Goal: Subscribe to service/newsletter

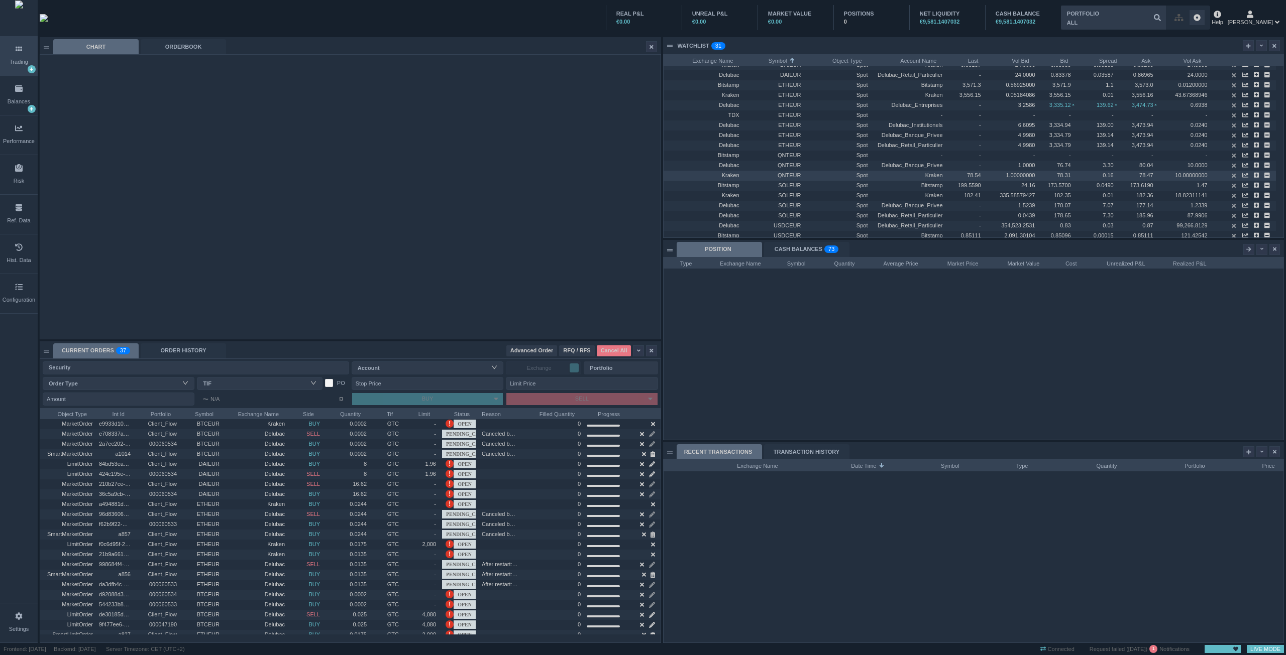
scroll to position [140, 0]
click at [1262, 44] on icon at bounding box center [1261, 46] width 4 height 6
click at [1233, 78] on li "Table Settings" at bounding box center [1237, 79] width 56 height 16
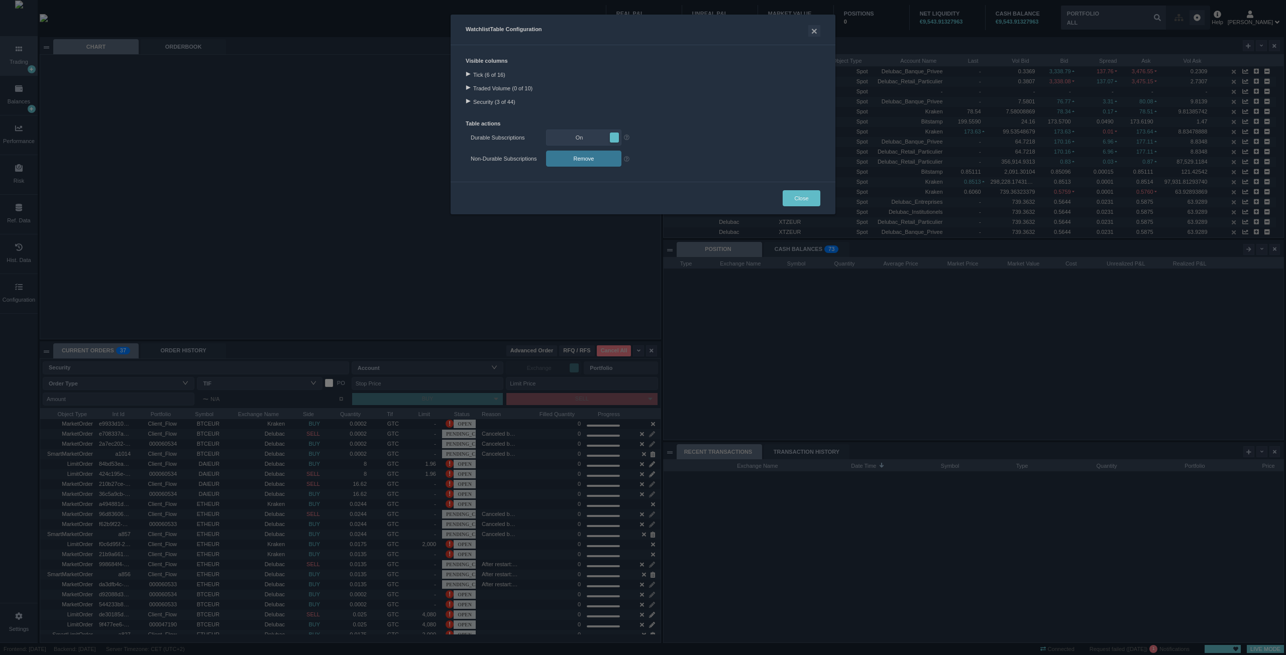
click at [467, 99] on div at bounding box center [468, 101] width 14 height 5
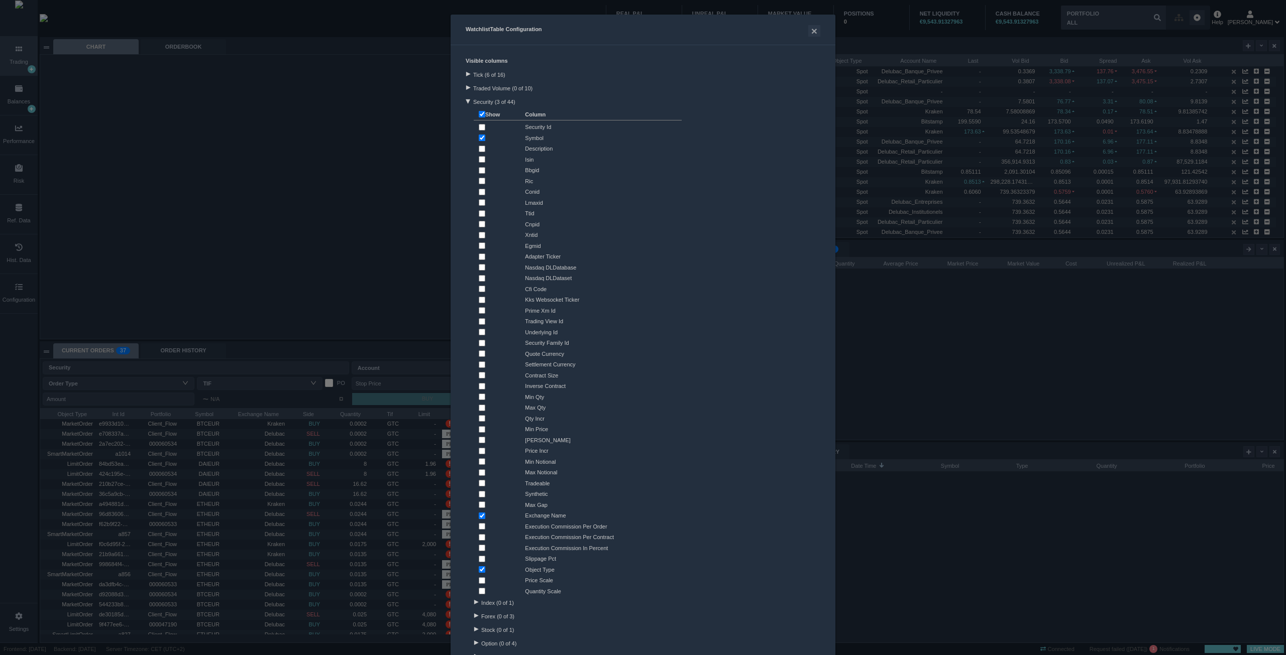
click at [479, 127] on input "checkbox" at bounding box center [482, 127] width 7 height 7
checkbox input "true"
click at [813, 33] on button "×" at bounding box center [814, 31] width 12 height 12
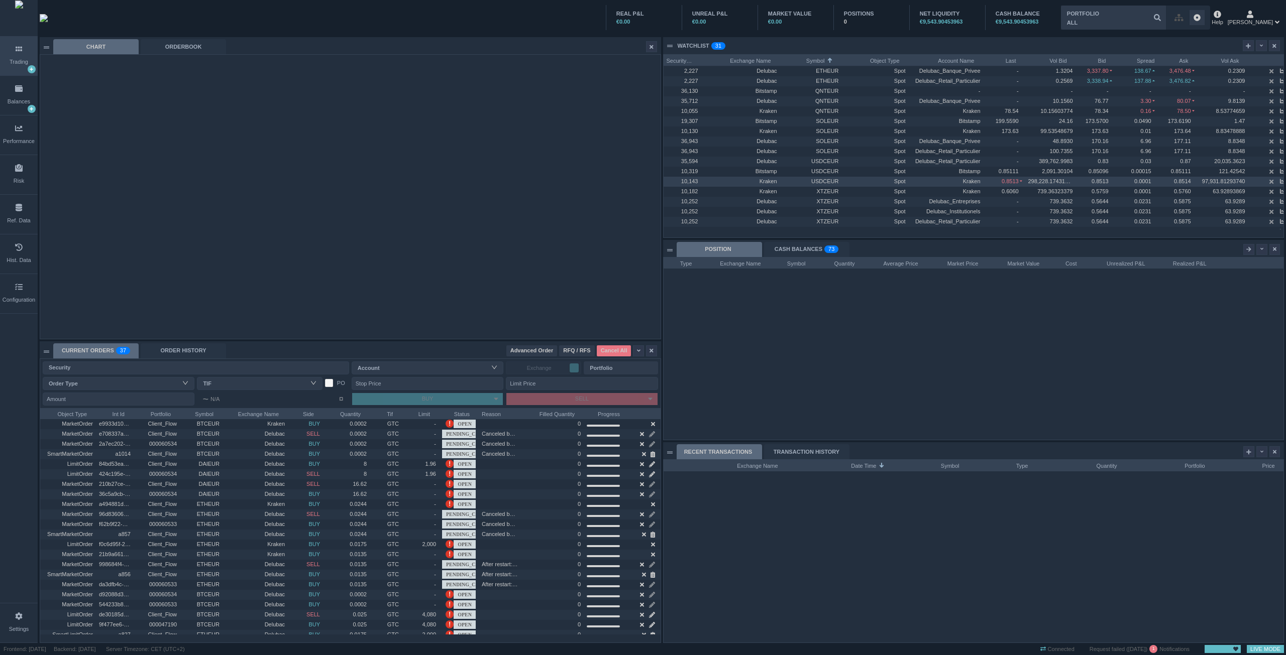
scroll to position [148, 0]
click at [976, 183] on span "Kraken" at bounding box center [971, 184] width 18 height 6
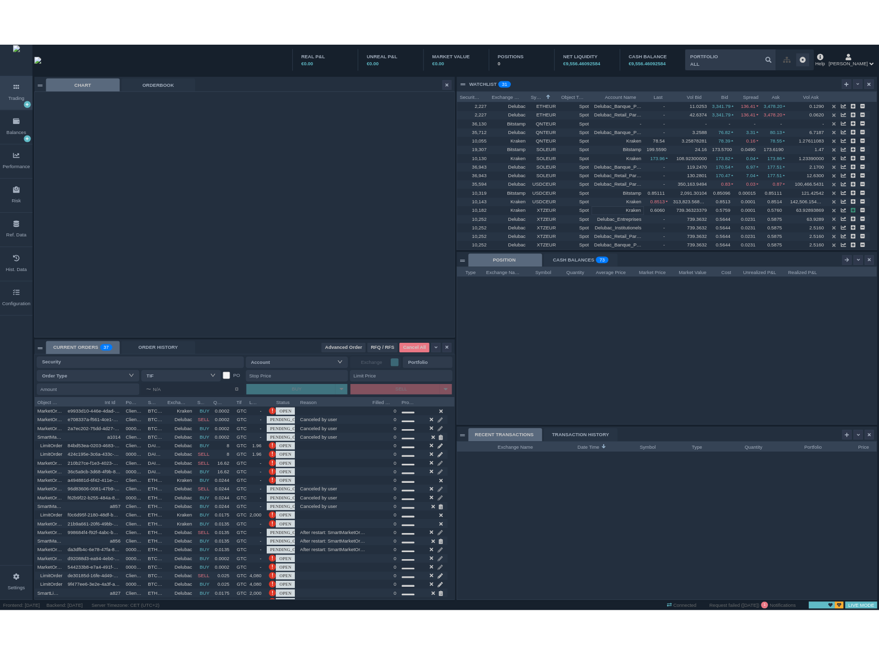
scroll to position [140, 0]
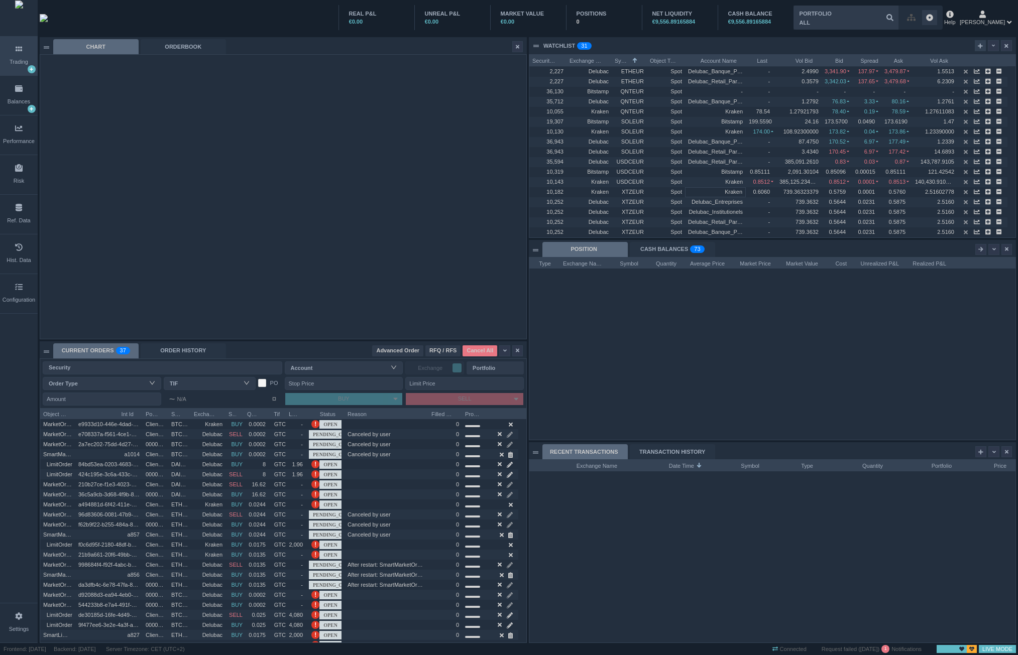
click at [978, 43] on icon at bounding box center [980, 46] width 5 height 6
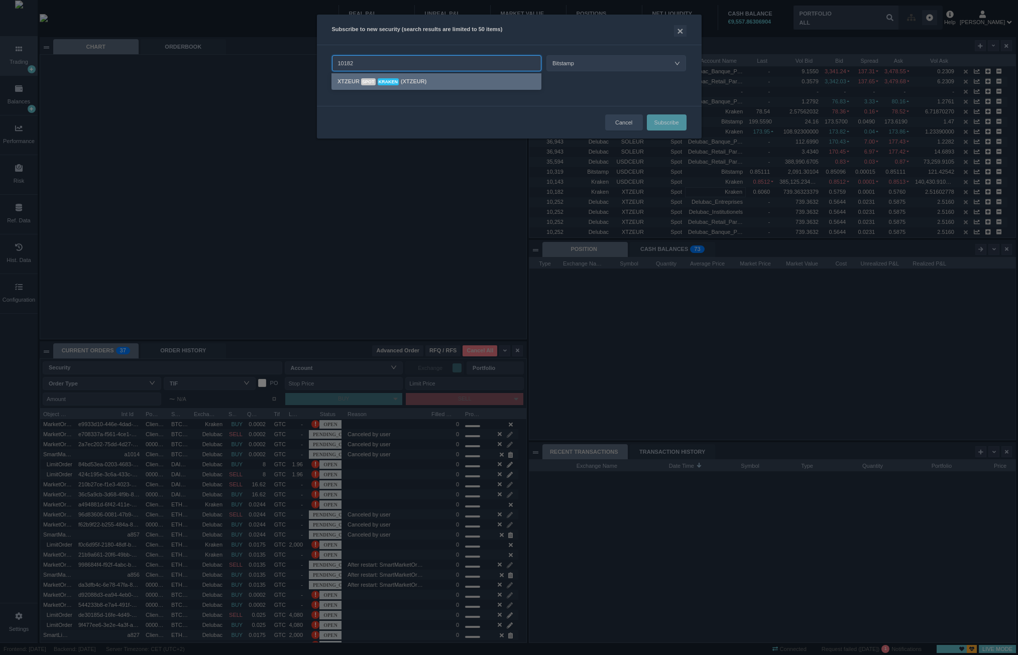
click at [443, 84] on div "XTZEUR Spot Kraken (XTZEUR)" at bounding box center [436, 82] width 198 height 12
type input "XTZEUR@Kraken (Spot)"
click at [337, 84] on div at bounding box center [334, 84] width 14 height 5
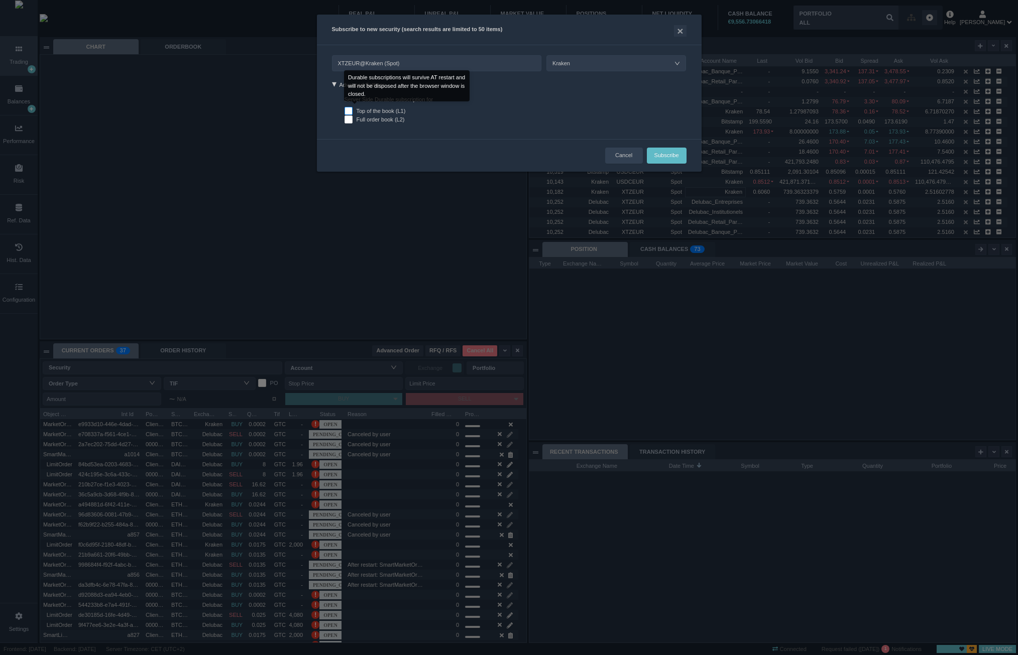
click at [348, 109] on input "Top of the book (L1)" at bounding box center [348, 111] width 8 height 8
click at [656, 154] on button "Subscribe" at bounding box center [667, 156] width 40 height 16
checkbox input "false"
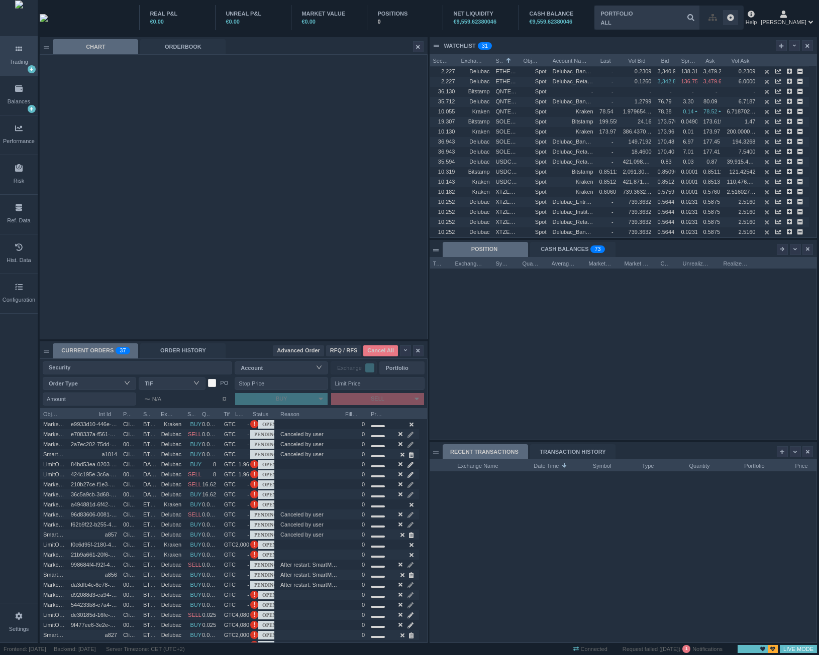
scroll to position [182, 386]
click at [777, 47] on div at bounding box center [780, 45] width 11 height 11
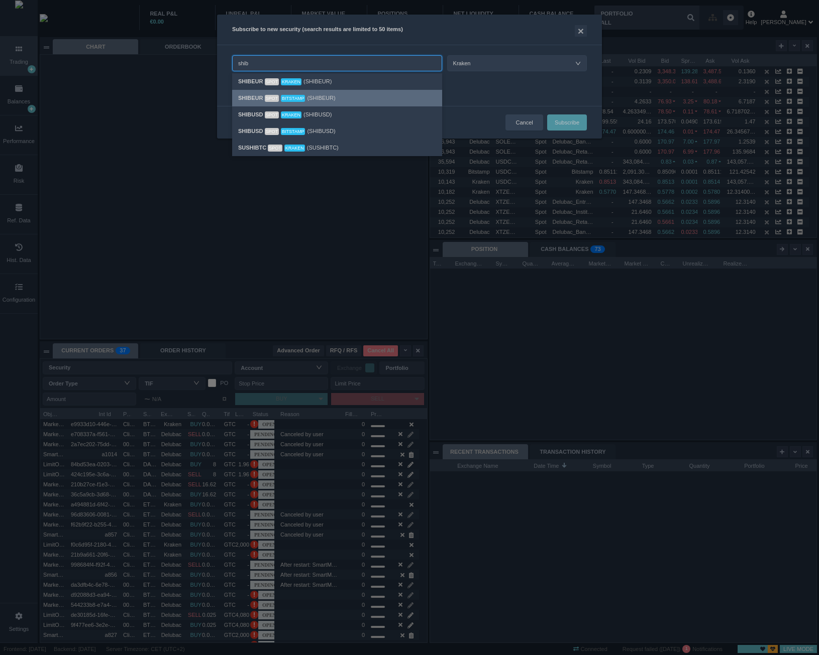
click at [330, 91] on li "SHIBEUR Spot Bitstamp (SHIBEUR)" at bounding box center [337, 98] width 210 height 17
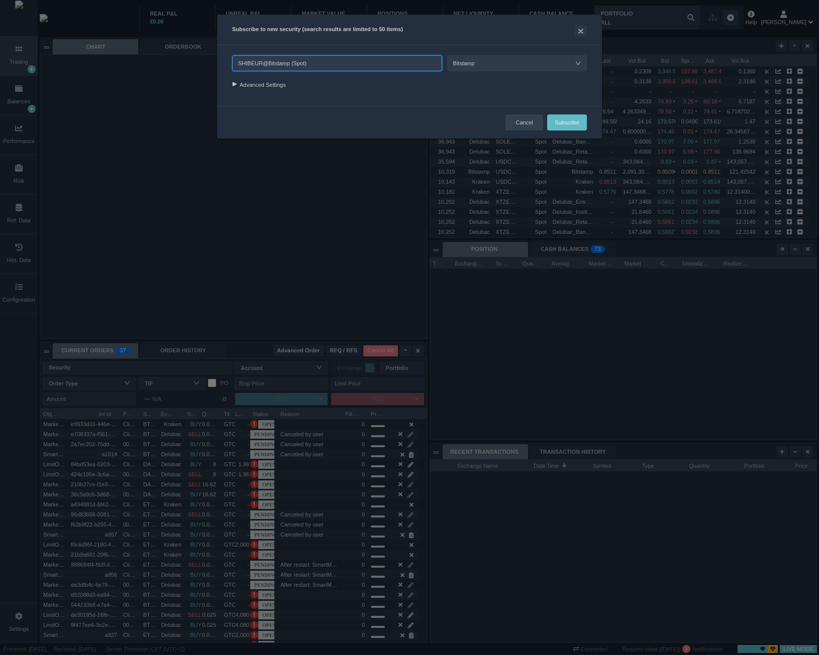
type input "SHIBEUR@Bitstamp (Spot)"
click at [235, 85] on div at bounding box center [234, 84] width 14 height 5
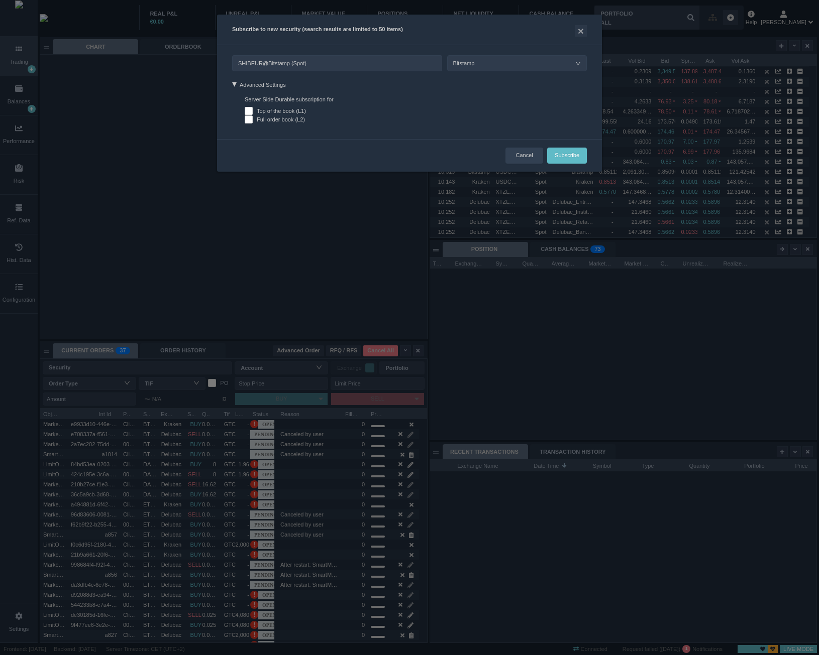
click at [235, 85] on div at bounding box center [234, 84] width 5 height 14
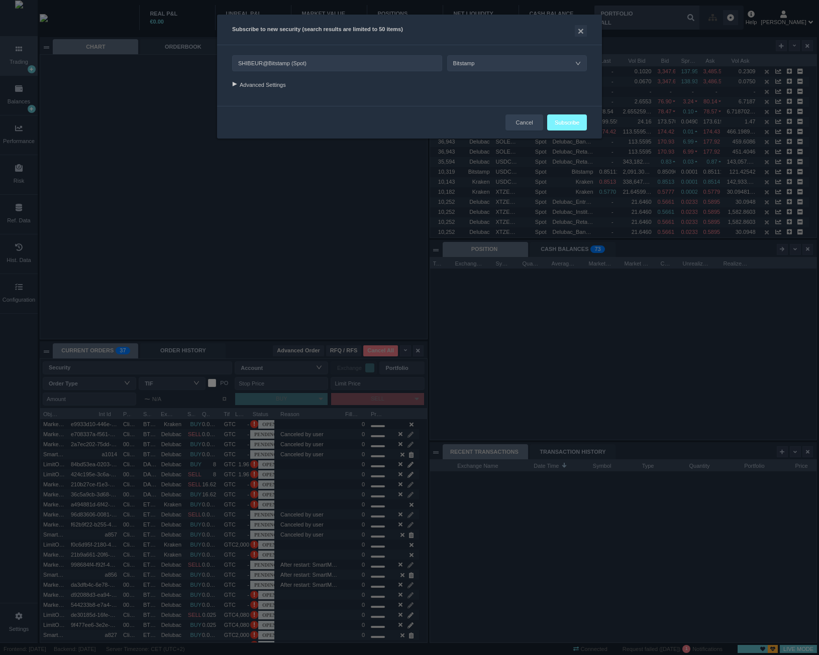
click at [561, 123] on button "Subscribe" at bounding box center [567, 122] width 40 height 16
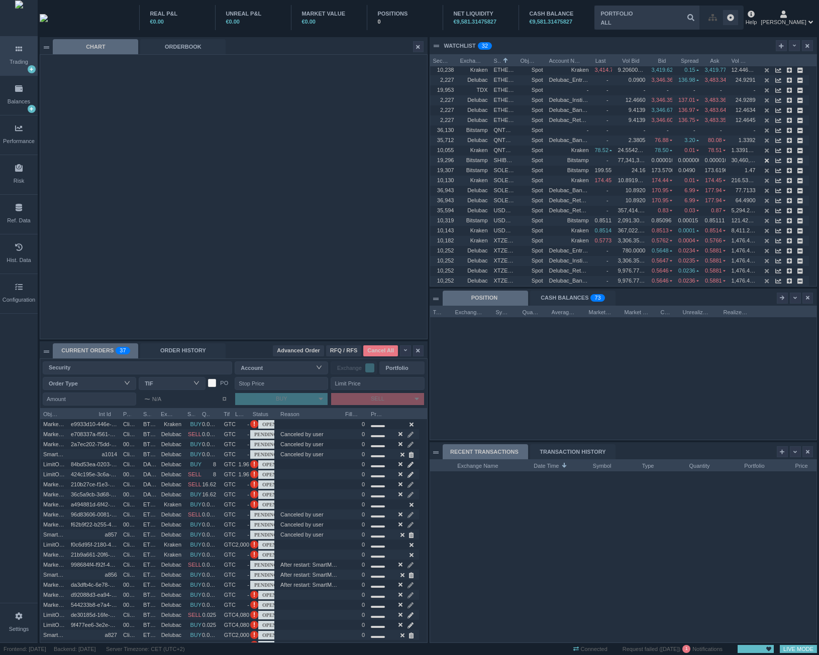
scroll to position [231, 386]
click at [788, 262] on icon "button" at bounding box center [789, 261] width 6 height 6
type input "XTZEUR@Delubac (Spot)"
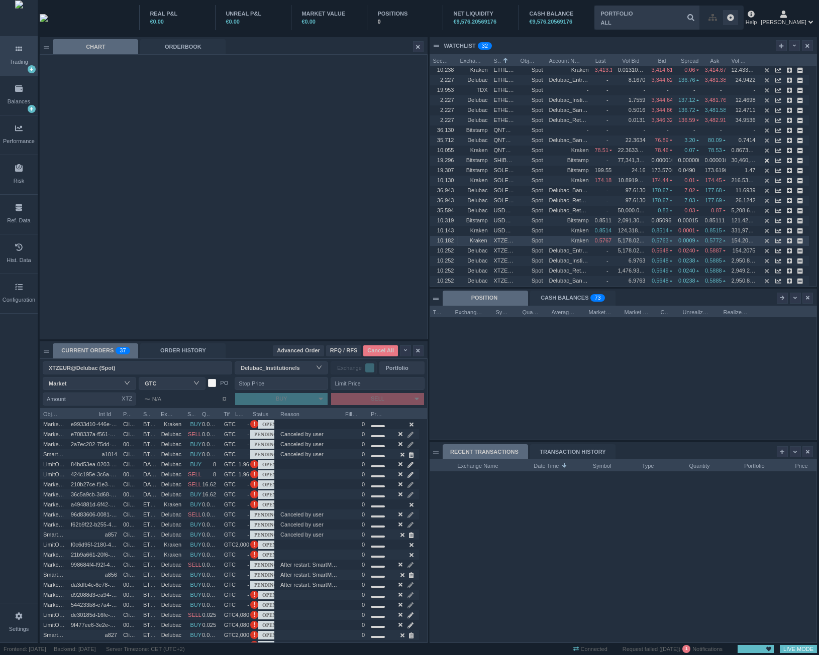
click at [457, 239] on div "Kraken" at bounding box center [474, 241] width 34 height 10
click at [784, 47] on div at bounding box center [780, 45] width 11 height 11
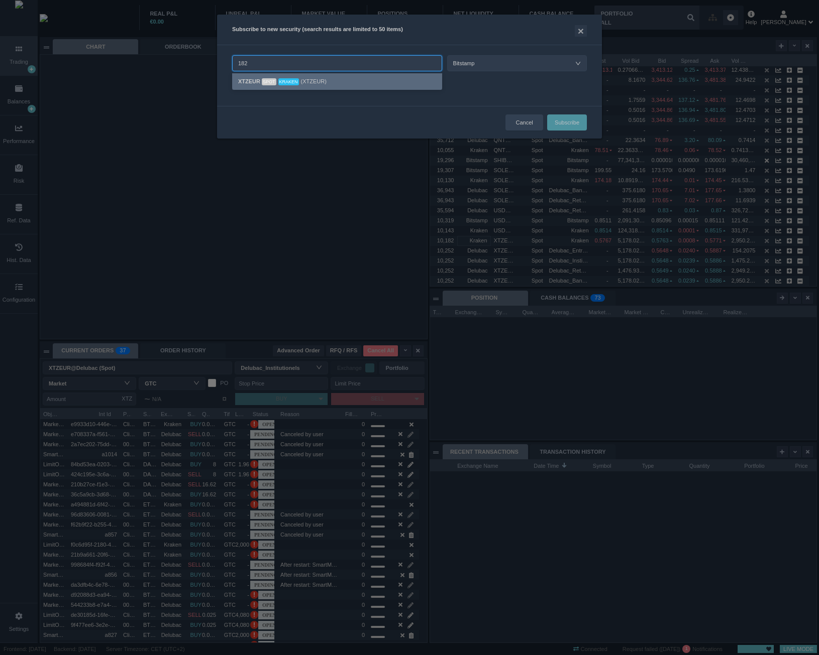
click at [310, 81] on div "XTZEUR Spot Kraken (XTZEUR)" at bounding box center [337, 82] width 198 height 12
type input "XTZEUR@Kraken (Spot)"
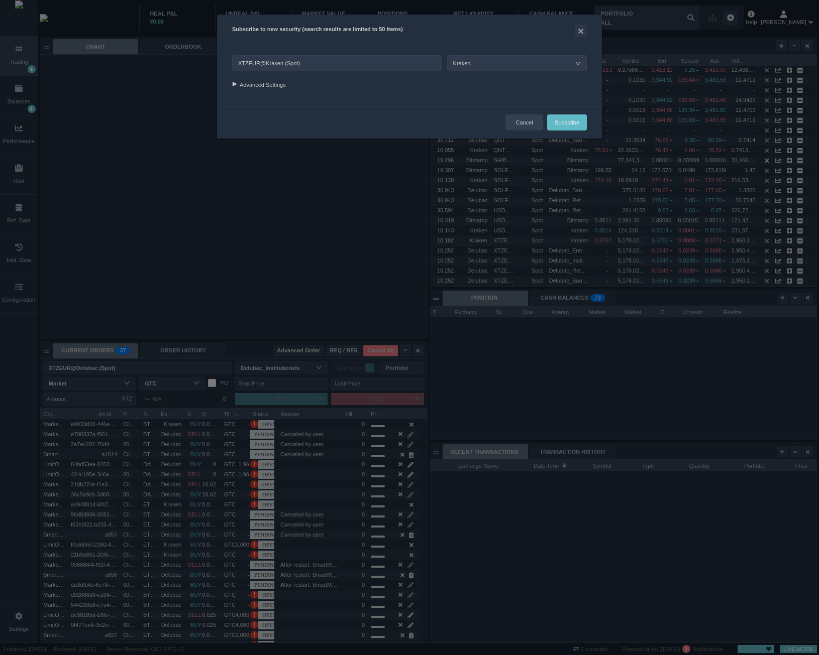
click at [237, 81] on div "Advanced Settings" at bounding box center [409, 84] width 355 height 14
click at [233, 85] on div at bounding box center [234, 84] width 14 height 5
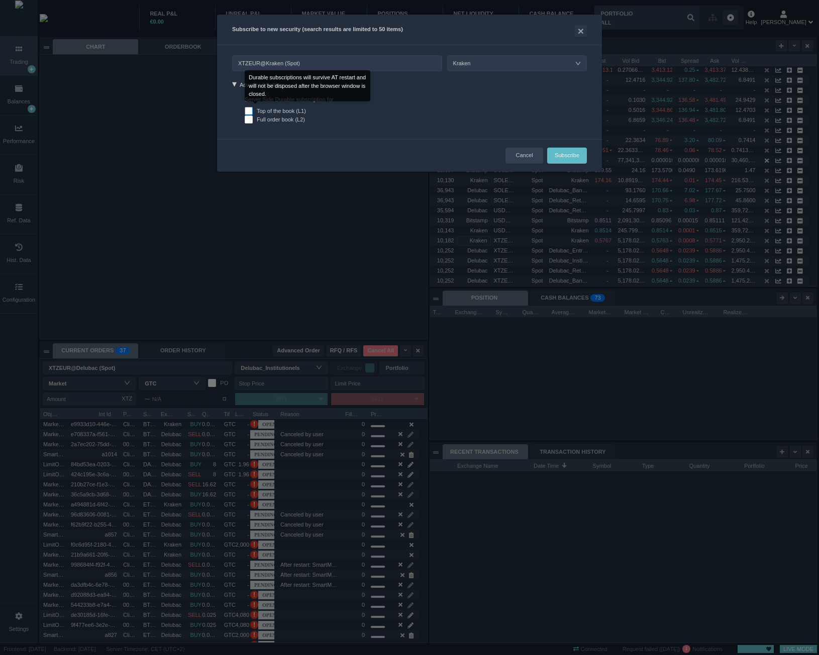
click at [247, 110] on input "Top of the book (L1)" at bounding box center [249, 111] width 8 height 8
click at [567, 154] on button "Subscribe" at bounding box center [567, 156] width 40 height 16
checkbox input "false"
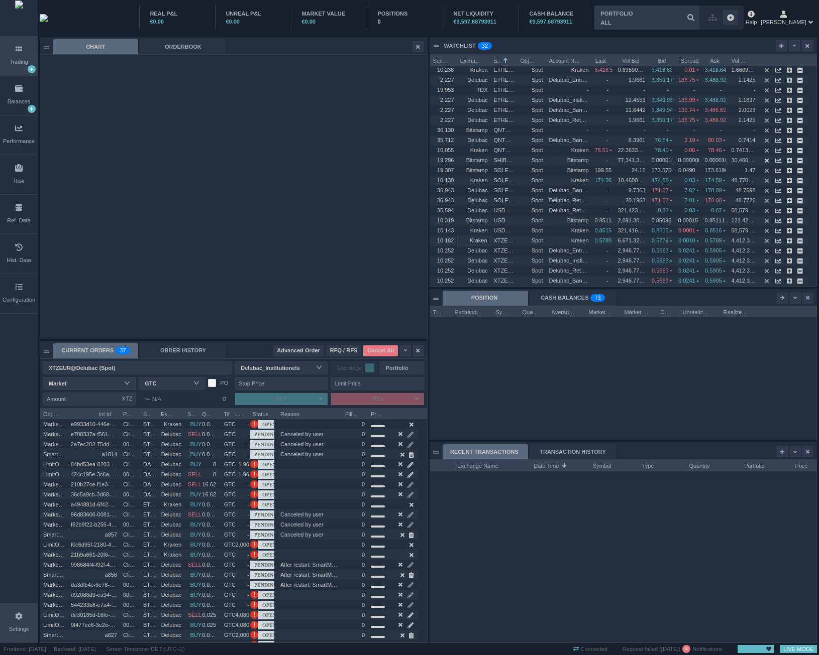
click at [19, 622] on div "Settings" at bounding box center [19, 623] width 38 height 39
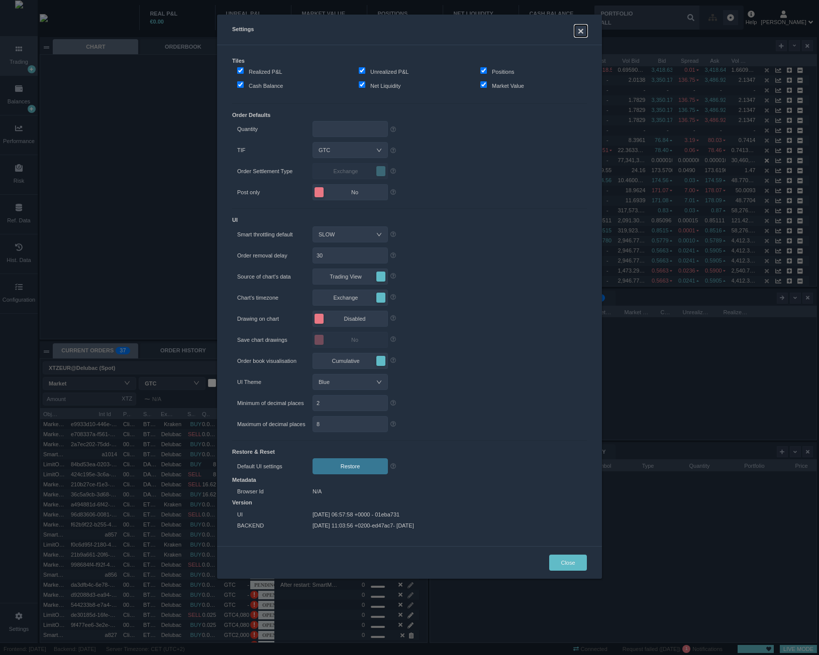
click at [580, 33] on button "×" at bounding box center [580, 31] width 12 height 12
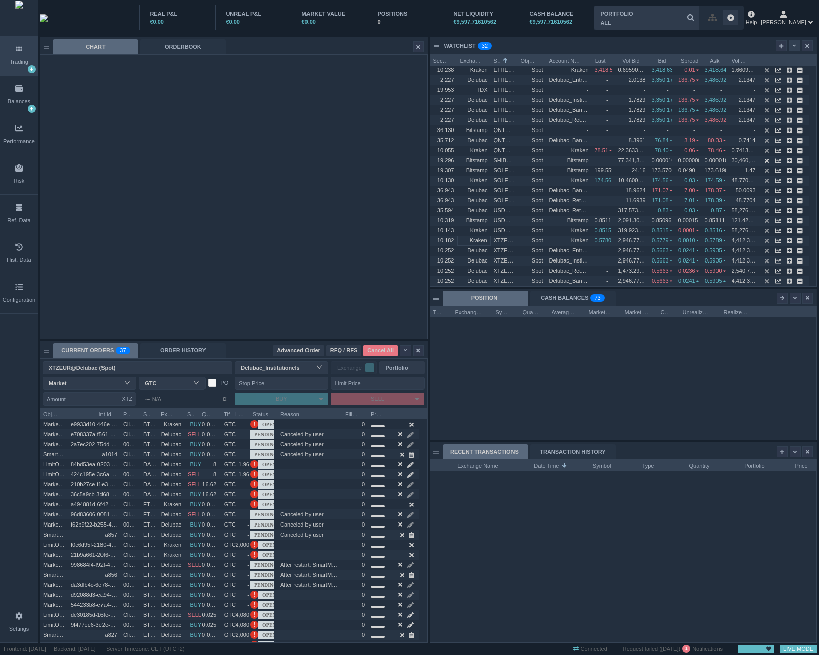
click at [797, 44] on div at bounding box center [793, 45] width 11 height 11
click at [778, 81] on li "Table Settings" at bounding box center [770, 79] width 56 height 16
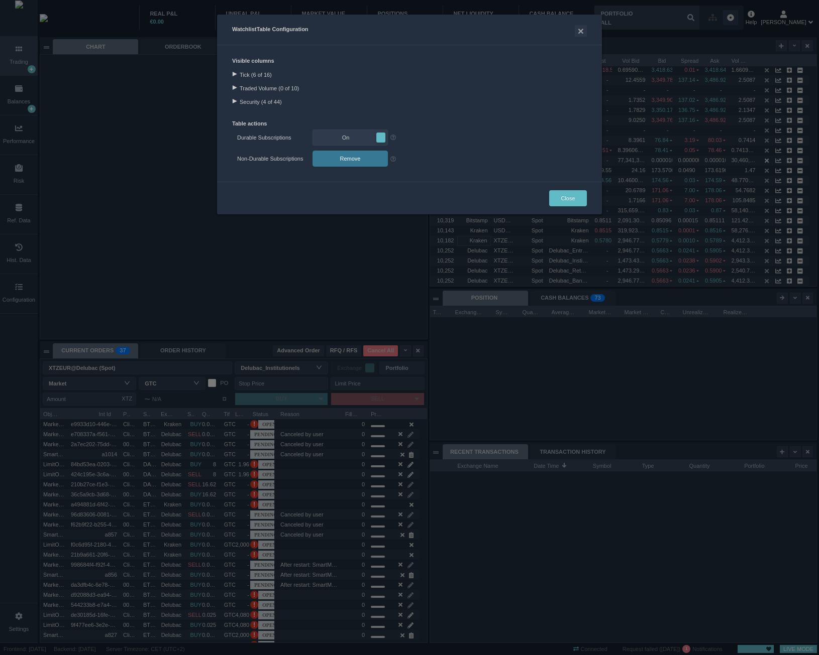
click at [336, 139] on span "On" at bounding box center [345, 138] width 59 height 10
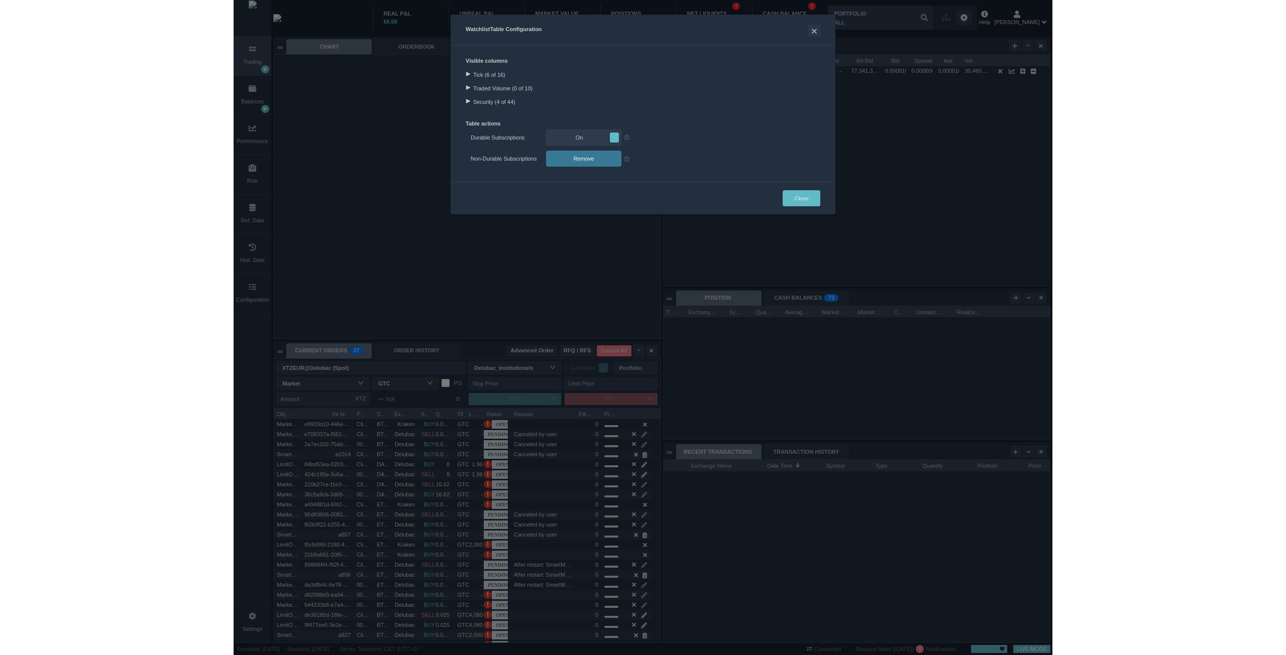
scroll to position [0, 0]
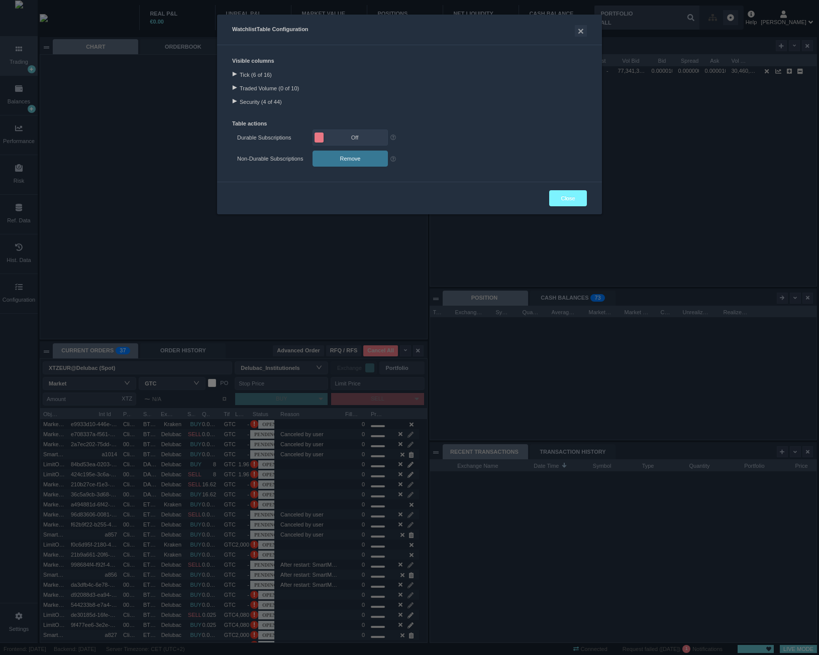
click at [564, 201] on button "Close" at bounding box center [568, 198] width 38 height 16
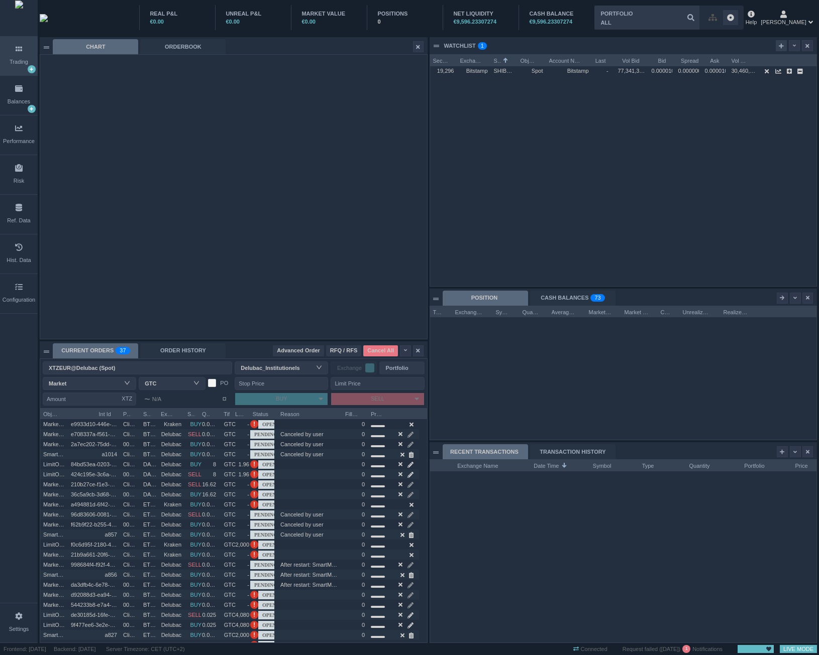
click at [781, 48] on icon at bounding box center [780, 45] width 5 height 5
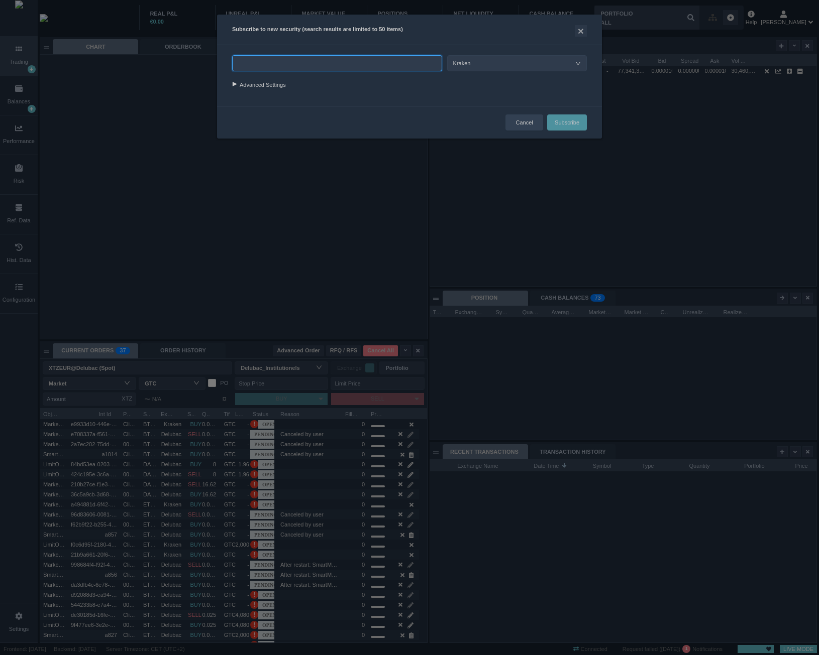
click at [339, 69] on input "text" at bounding box center [337, 63] width 210 height 16
click at [325, 84] on div "XTZEUR Spot Kraken (XTZEUR)" at bounding box center [337, 82] width 198 height 12
type input "XTZEUR@Kraken (Spot)"
click at [259, 89] on div "Advanced Settings" at bounding box center [409, 84] width 355 height 14
click at [235, 86] on div at bounding box center [234, 84] width 14 height 5
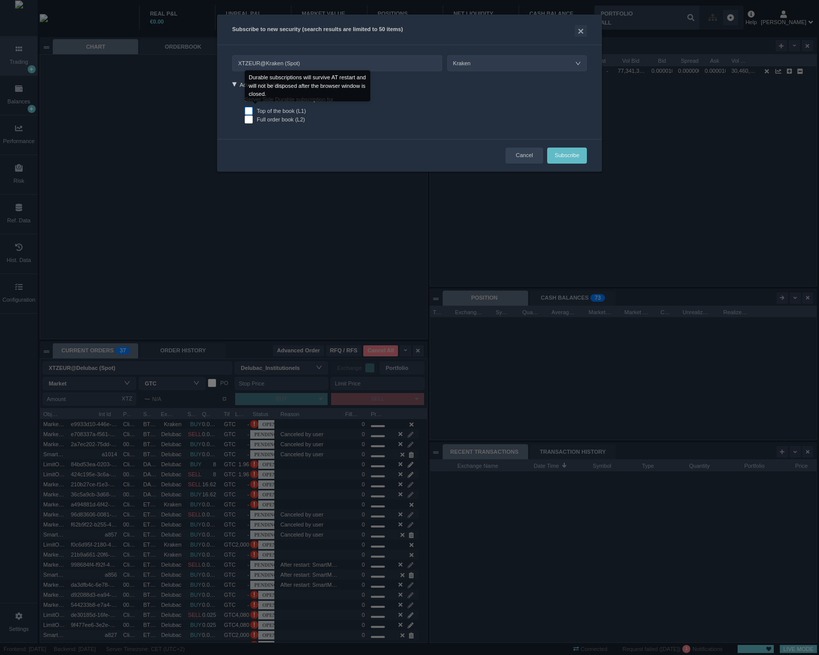
click at [246, 109] on input "Top of the book (L1)" at bounding box center [249, 111] width 8 height 8
click at [570, 152] on button "Subscribe" at bounding box center [567, 156] width 40 height 16
checkbox input "false"
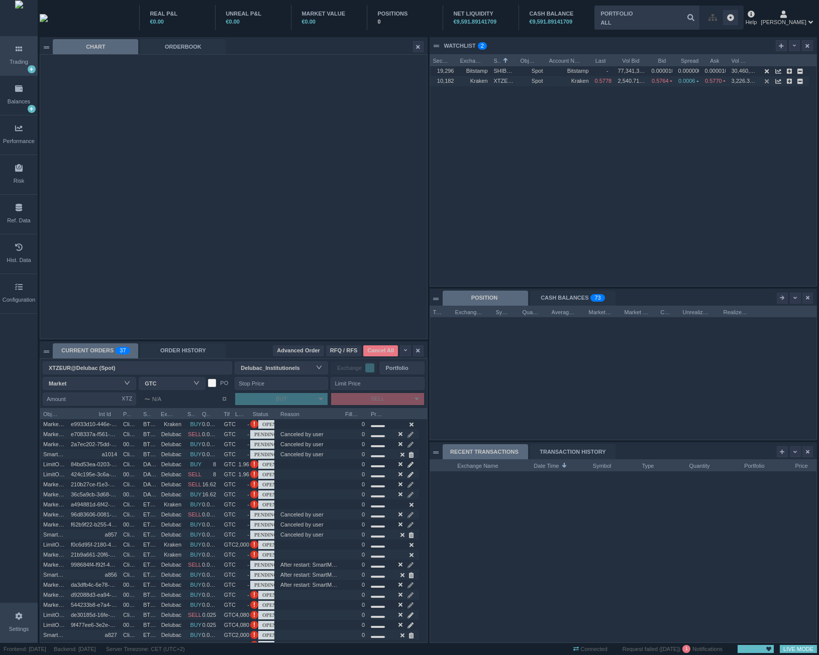
click at [26, 623] on div "Settings" at bounding box center [19, 623] width 38 height 39
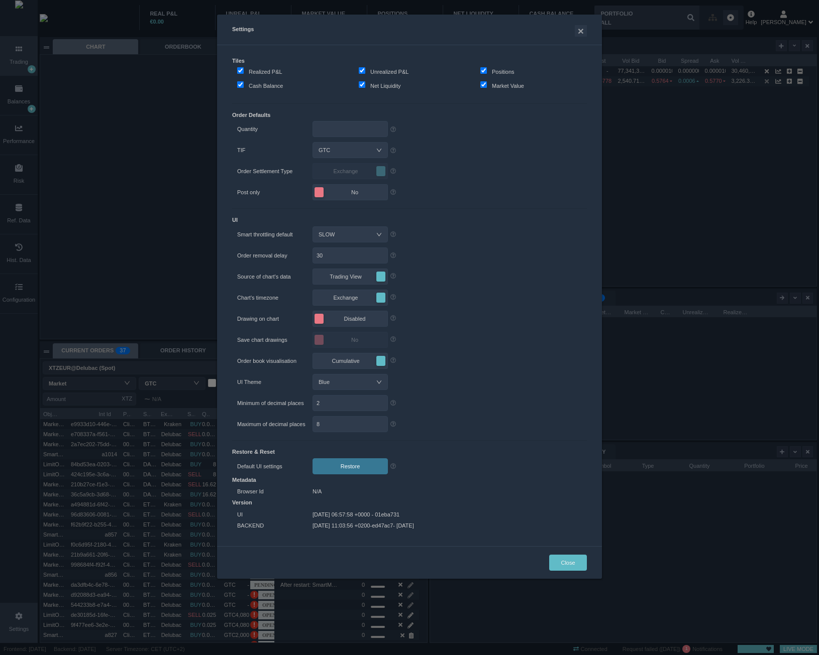
click at [26, 623] on div "Settings × Tiles Realized P&L Unrealized P&L Positions Cash Balance Net Liquidi…" at bounding box center [409, 327] width 819 height 655
click at [566, 563] on button "Close" at bounding box center [568, 563] width 38 height 16
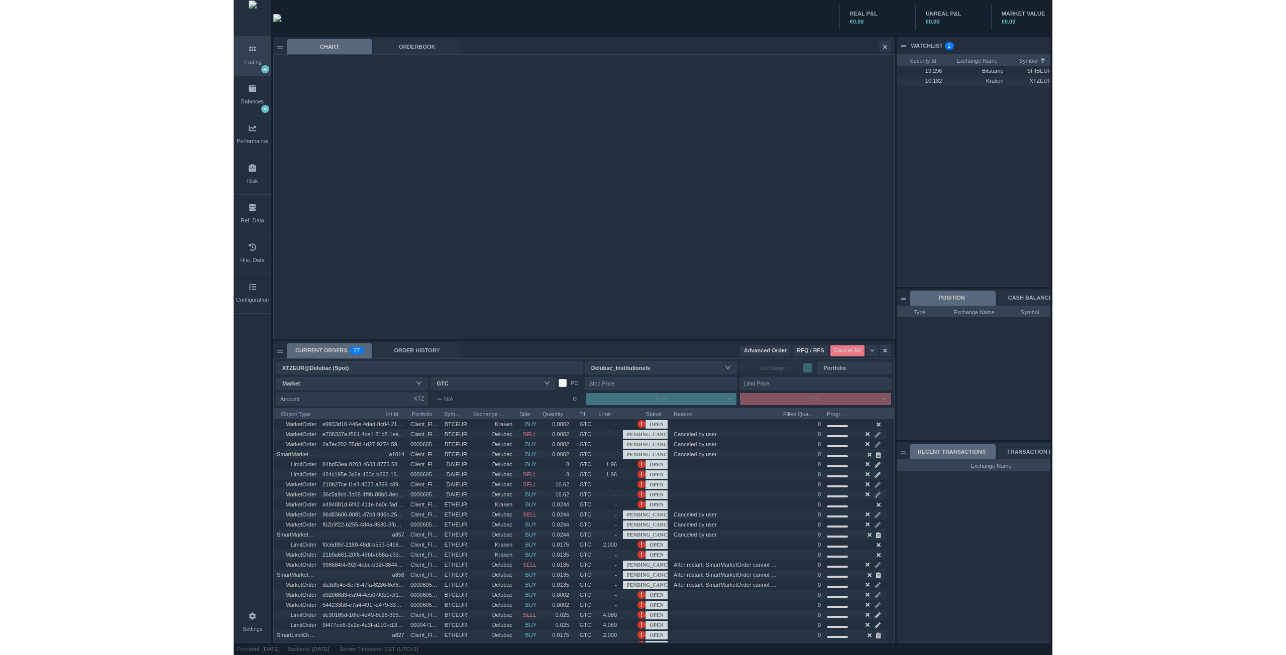
scroll to position [182, 620]
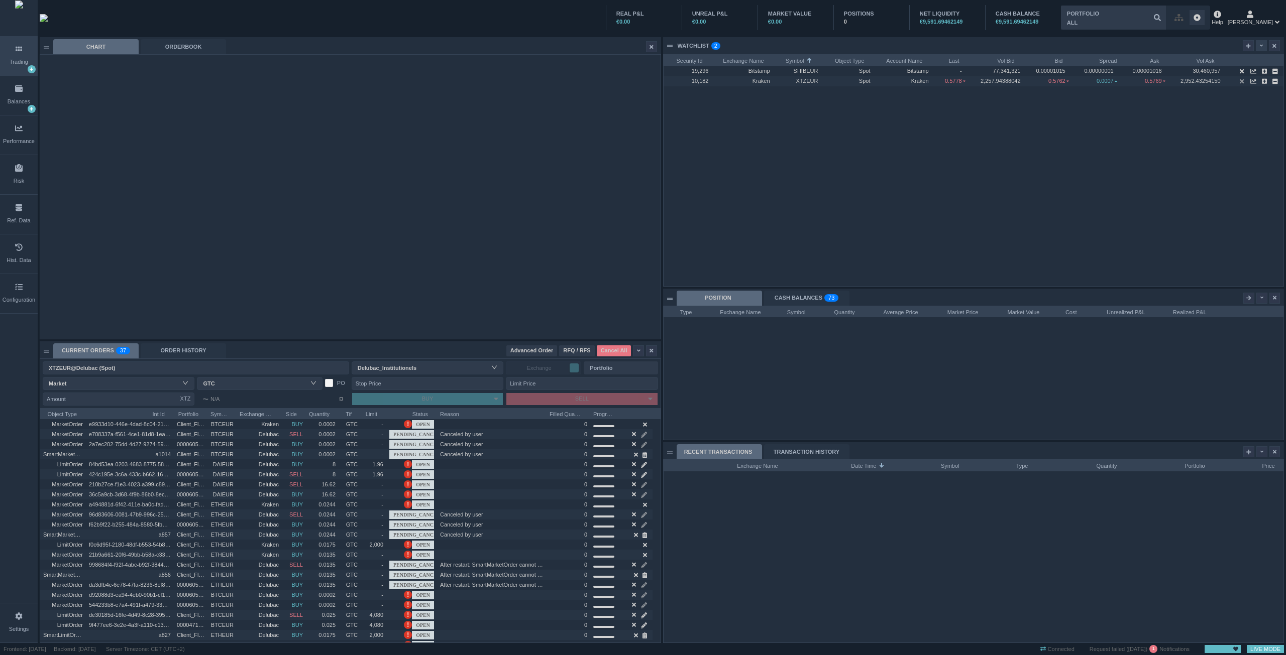
click at [1261, 45] on icon at bounding box center [1261, 46] width 4 height 6
click at [1244, 81] on li "Table Settings" at bounding box center [1237, 79] width 56 height 16
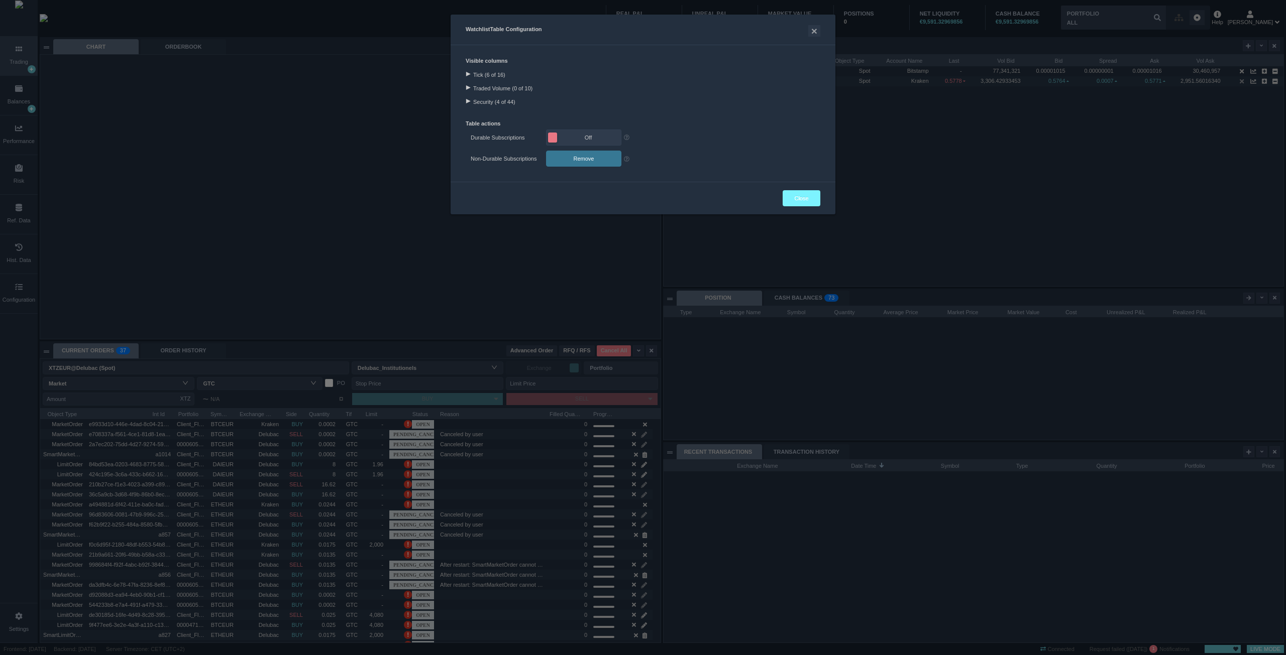
click at [802, 194] on button "Close" at bounding box center [801, 198] width 38 height 16
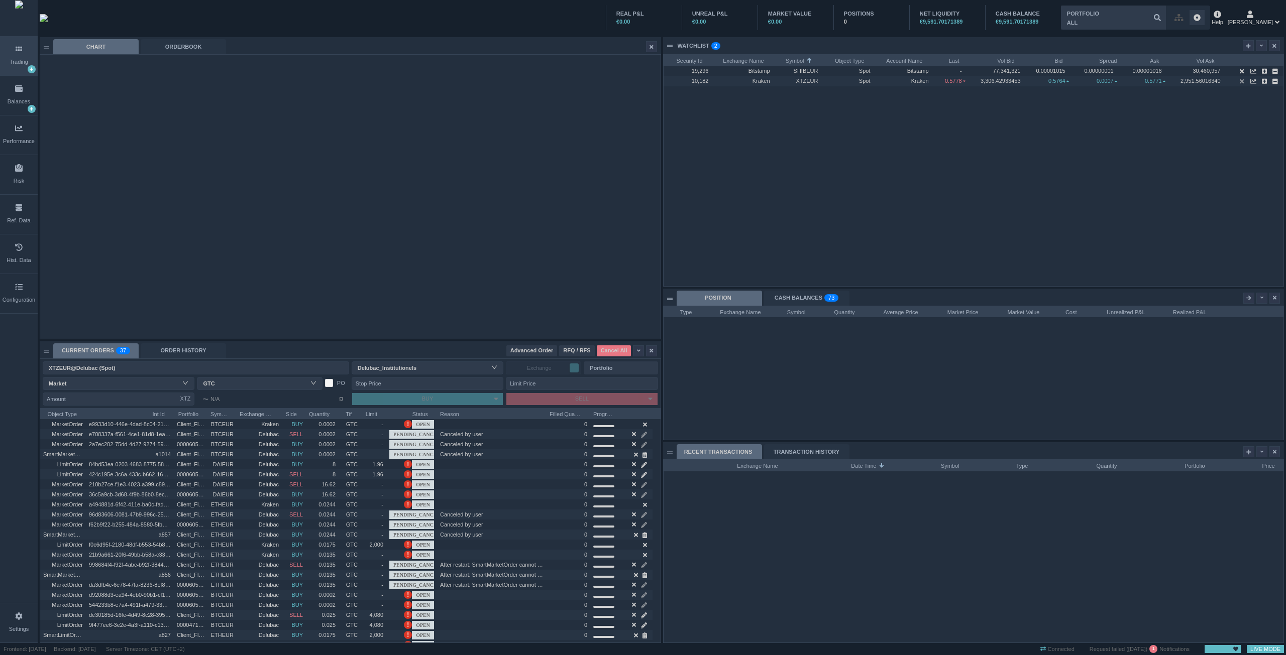
click at [1202, 140] on div "10,182 Kraken XTZEUR Spot Kraken 0.5778 3,306.42933453 0.5764 0.0007 0.5771 2,9…" at bounding box center [973, 176] width 620 height 220
click at [1240, 69] on icon "button" at bounding box center [1241, 71] width 4 height 6
